Goal: Navigation & Orientation: Find specific page/section

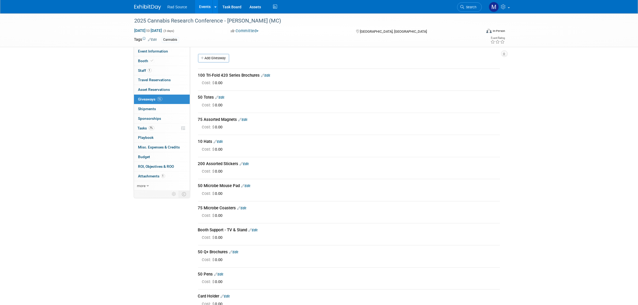
click at [144, 6] on img at bounding box center [147, 7] width 27 height 5
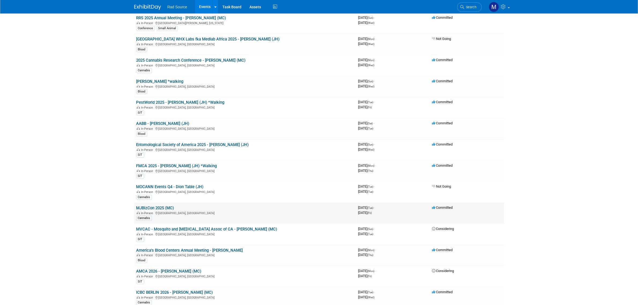
scroll to position [67, 0]
click at [165, 123] on link "AABB - [PERSON_NAME] (JH)" at bounding box center [162, 123] width 53 height 5
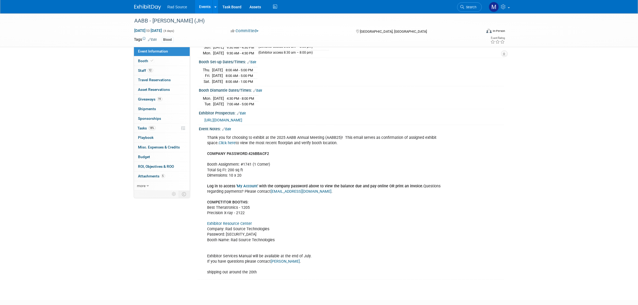
scroll to position [101, 0]
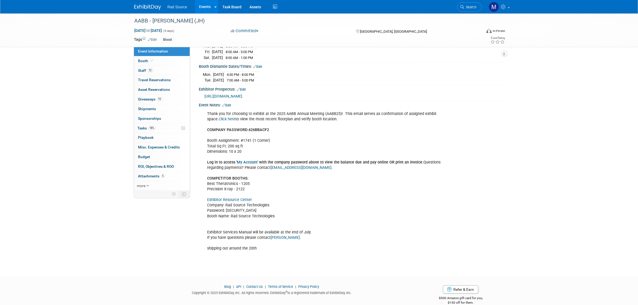
click at [237, 200] on link "Exhibitor Resource Center" at bounding box center [230, 200] width 45 height 5
